Goal: Find specific page/section: Find specific page/section

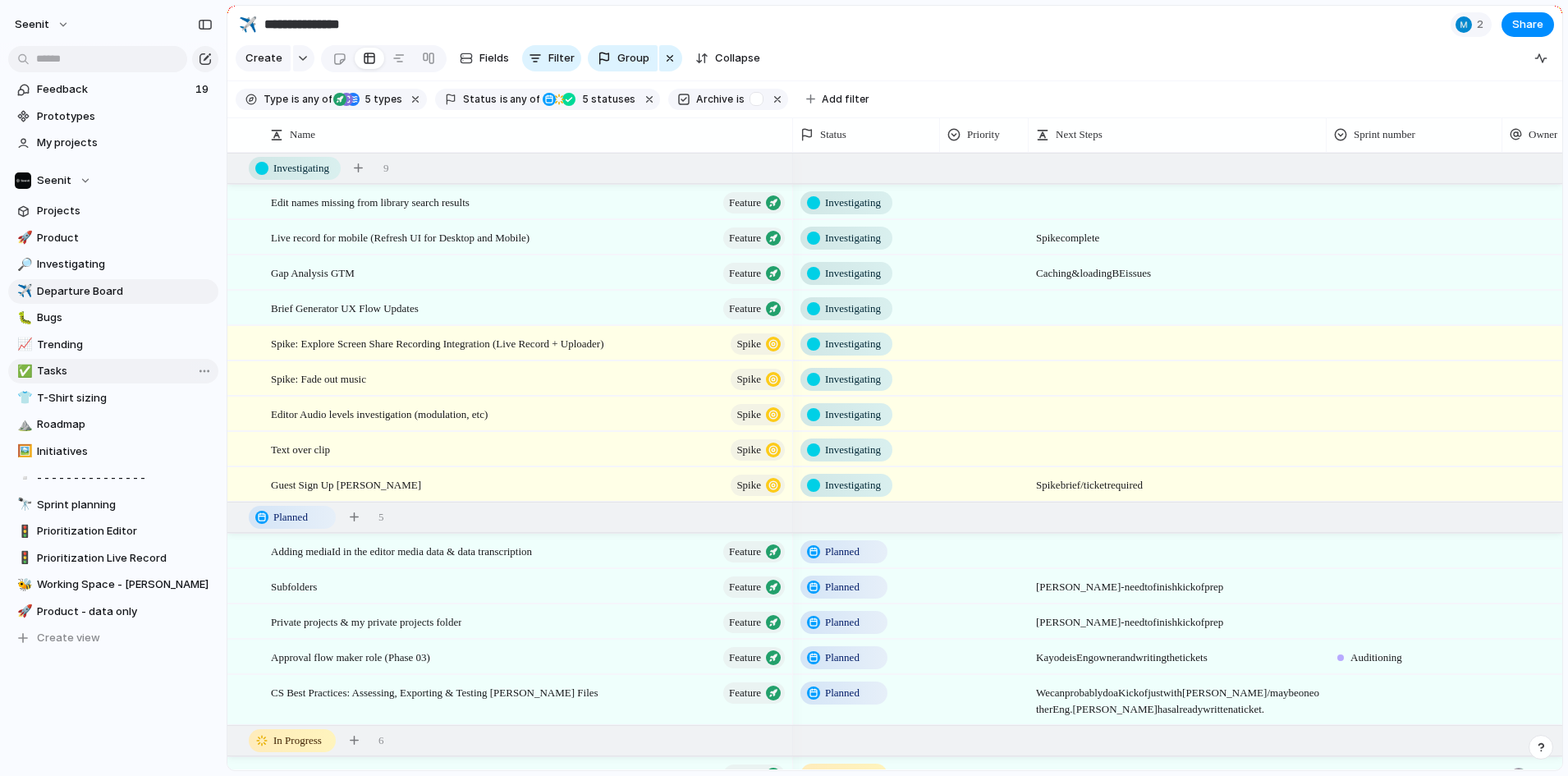
click at [87, 378] on span "Tasks" at bounding box center [125, 371] width 176 height 17
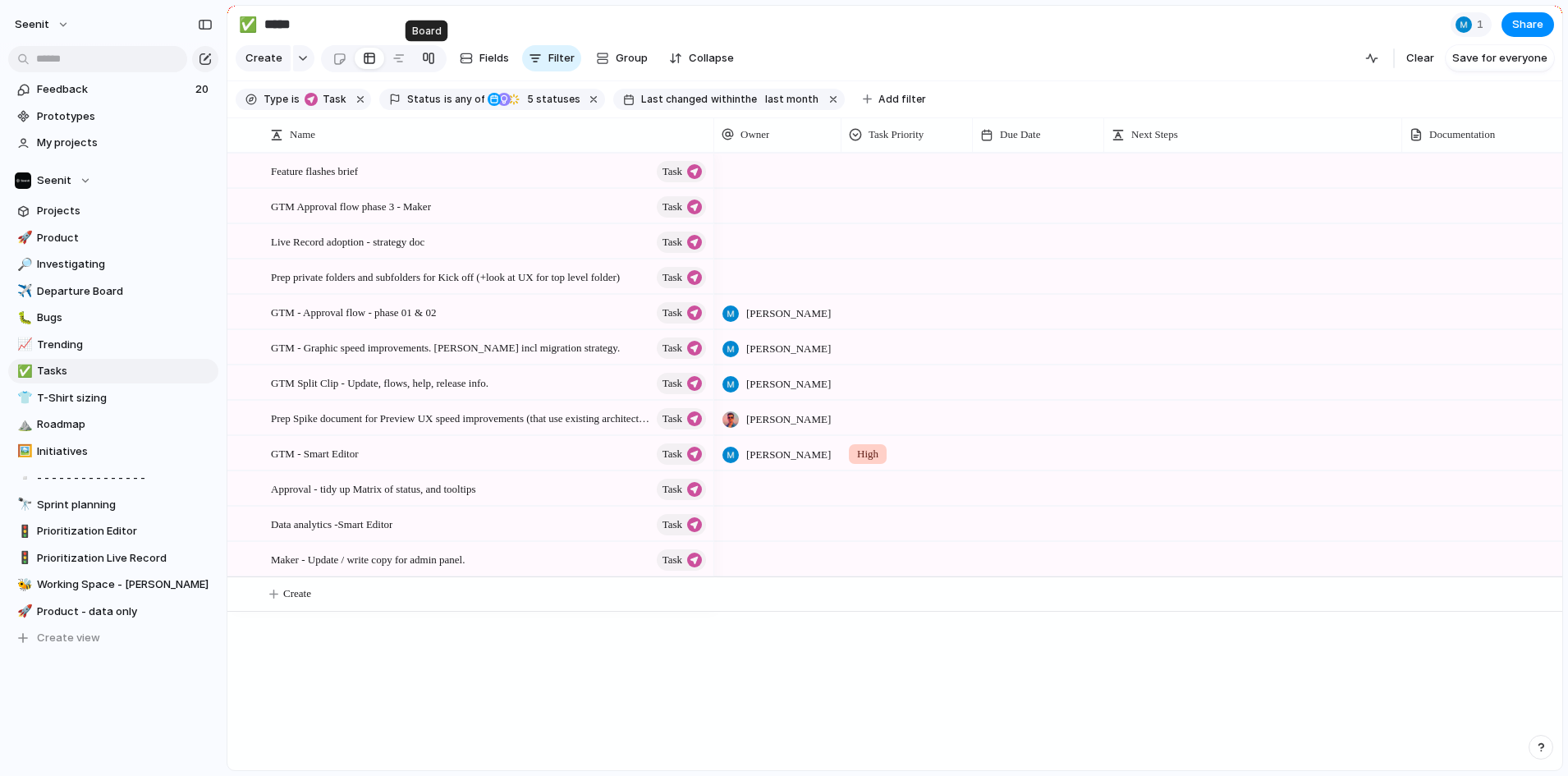
click at [427, 55] on div at bounding box center [429, 59] width 13 height 27
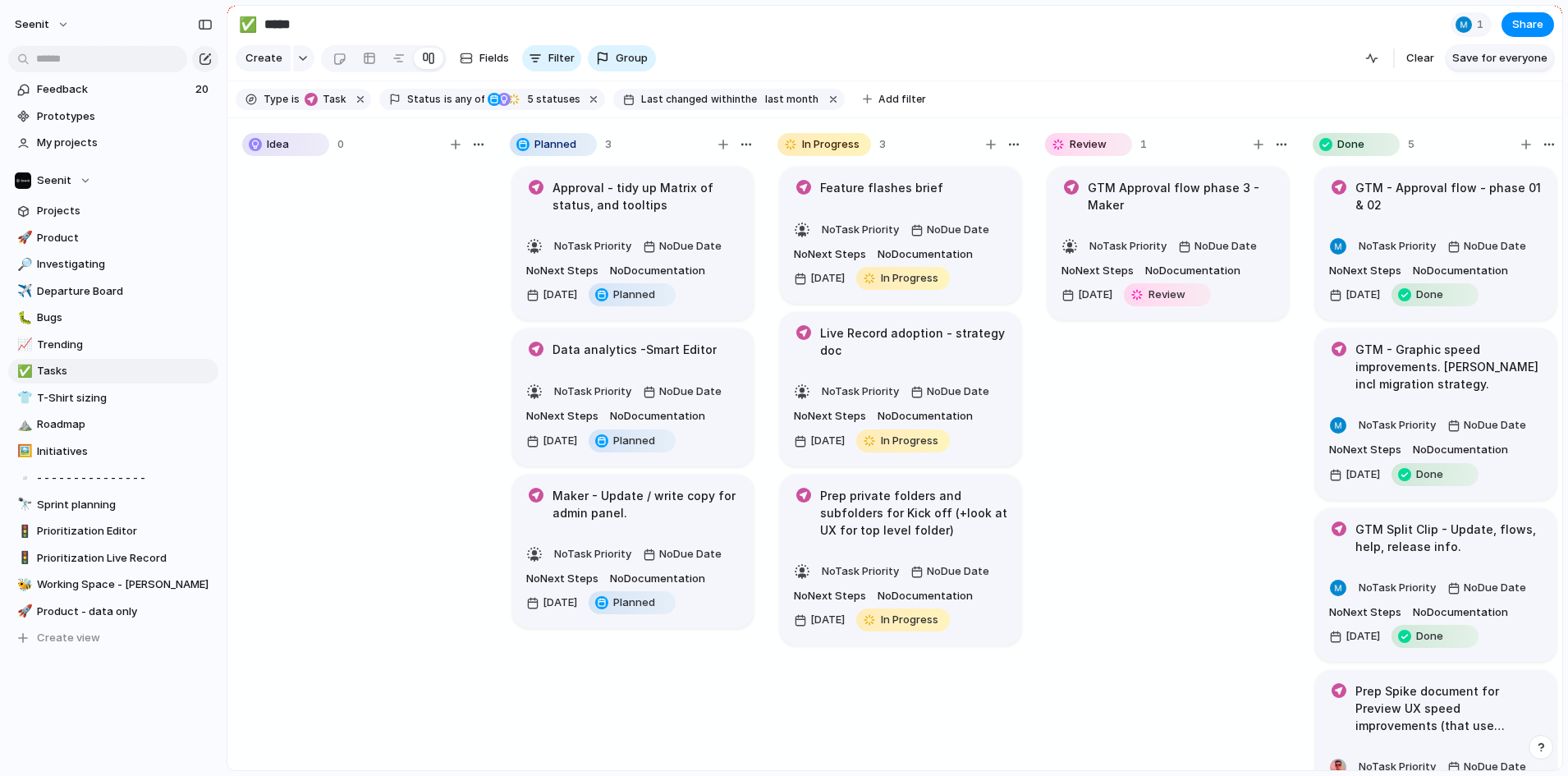
click at [1496, 55] on span "Save for everyone" at bounding box center [1500, 58] width 95 height 17
click at [603, 202] on h1 "Approval - tidy up Matrix of status, and tooltips" at bounding box center [646, 196] width 187 height 35
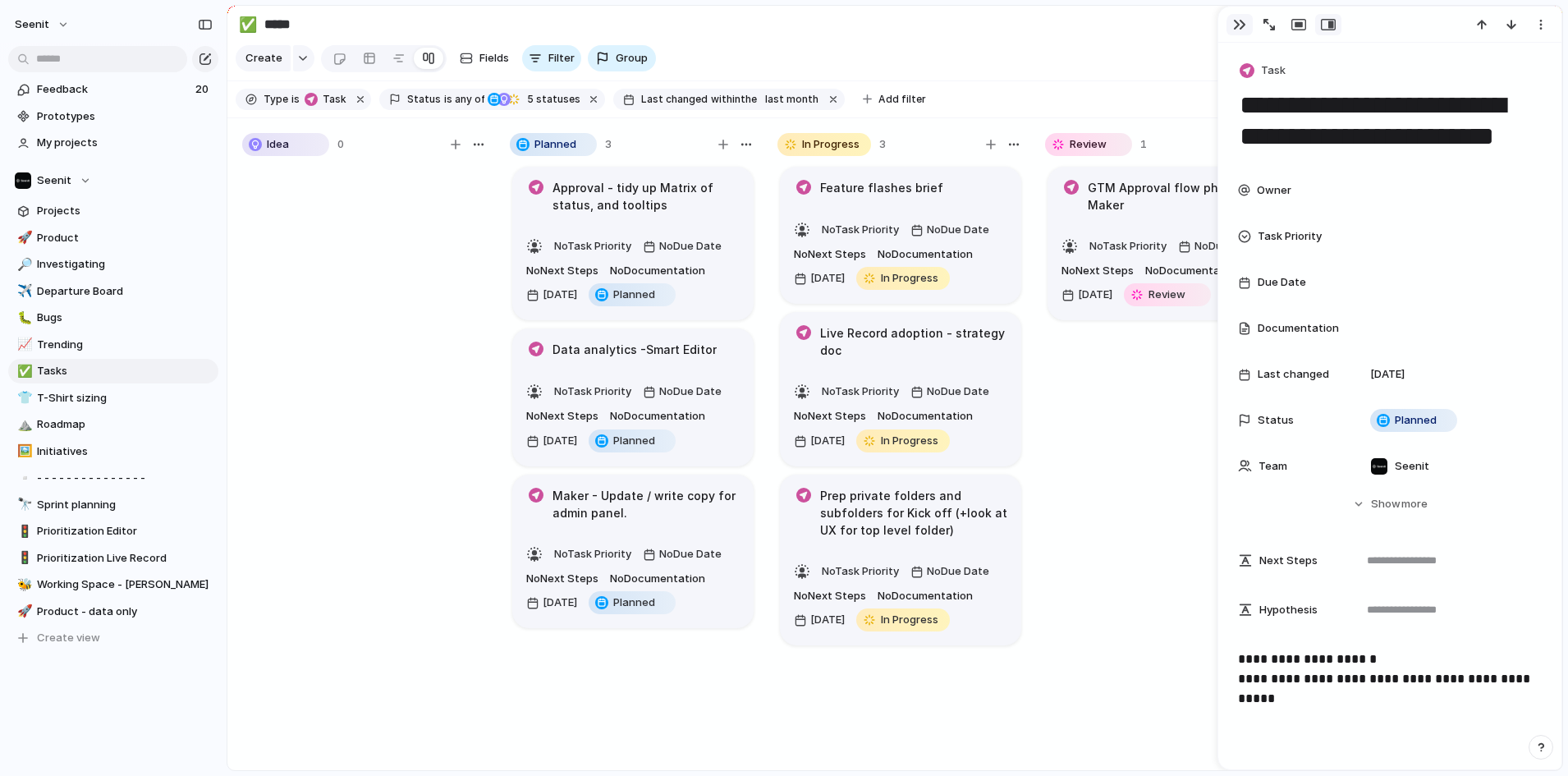
click at [1233, 22] on div "button" at bounding box center [1240, 25] width 13 height 13
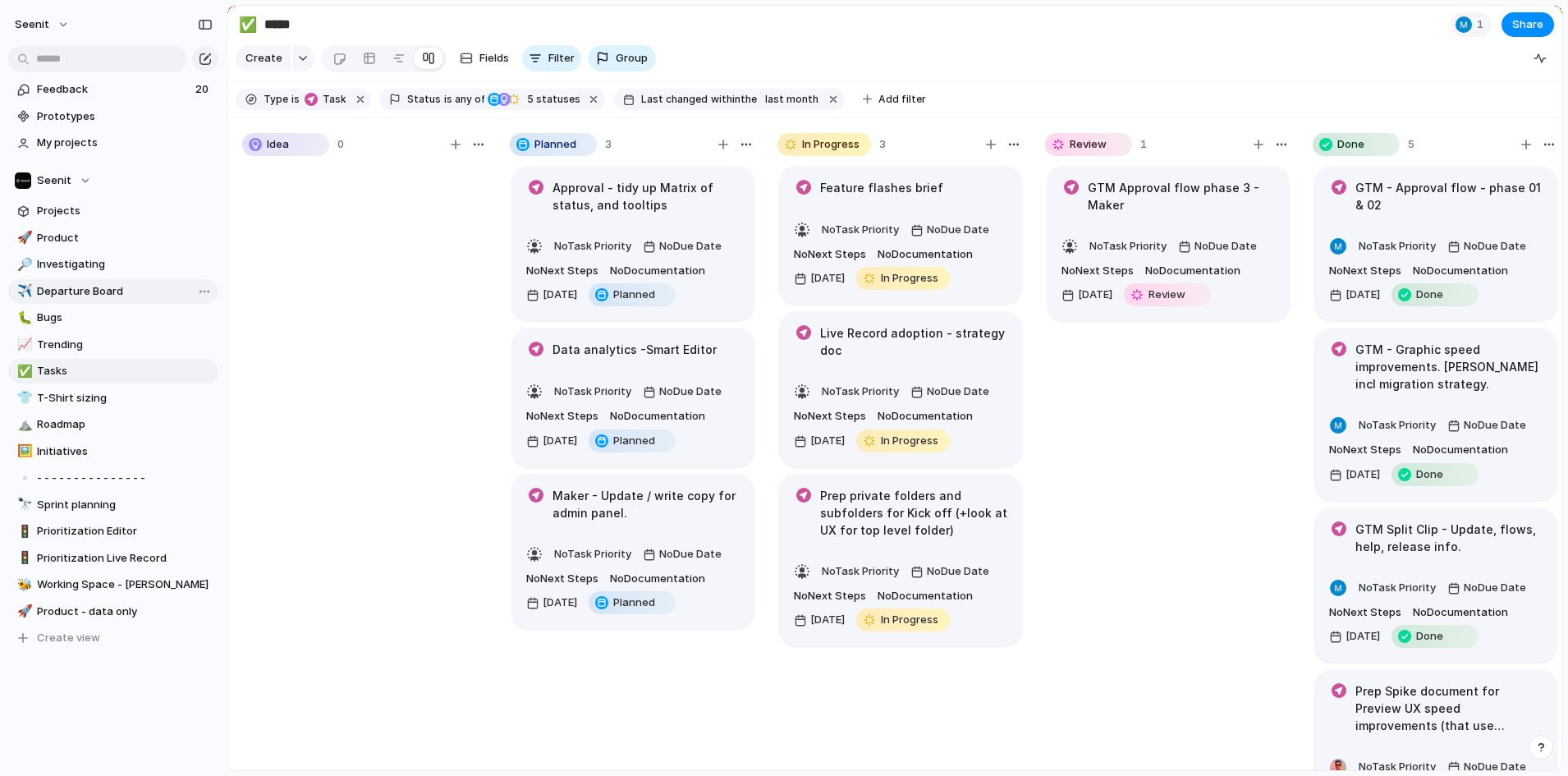
click at [93, 283] on span "Departure Board" at bounding box center [125, 292] width 176 height 17
type input "**********"
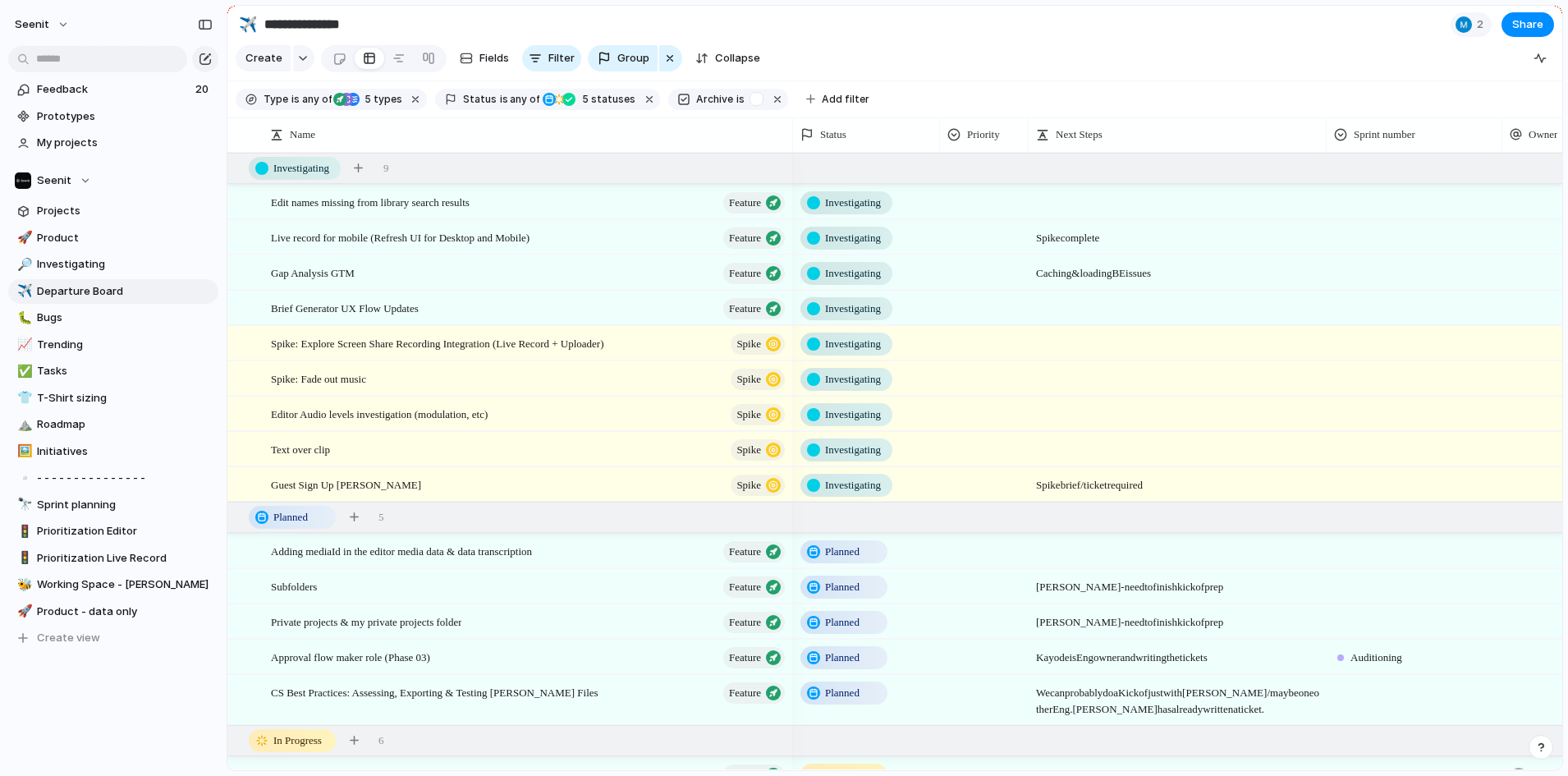
scroll to position [0, 2]
